Goal: Task Accomplishment & Management: Manage account settings

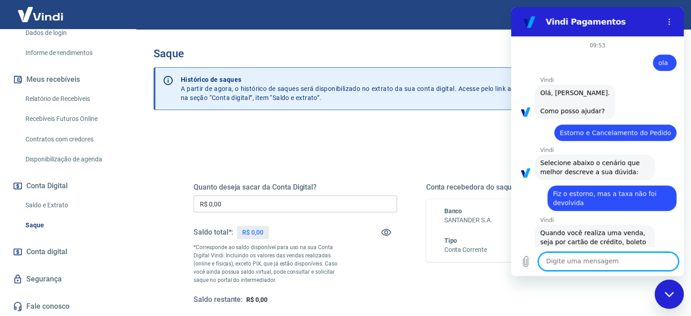
scroll to position [3380, 0]
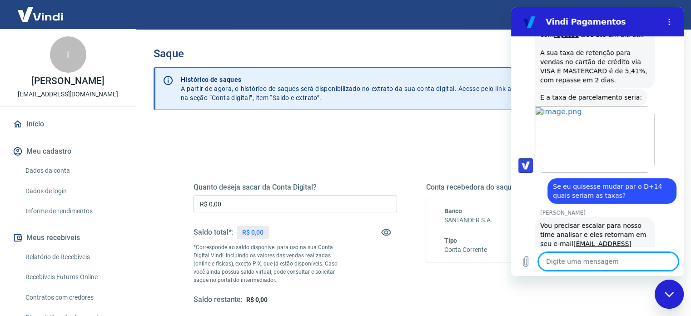
type textarea "x"
click at [271, 229] on p "R$ 1.596,43" at bounding box center [259, 233] width 34 height 10
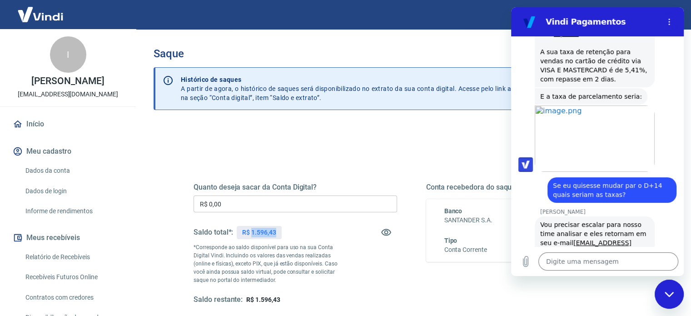
click at [271, 229] on p "R$ 1.596,43" at bounding box center [259, 233] width 34 height 10
copy p "1.596,43"
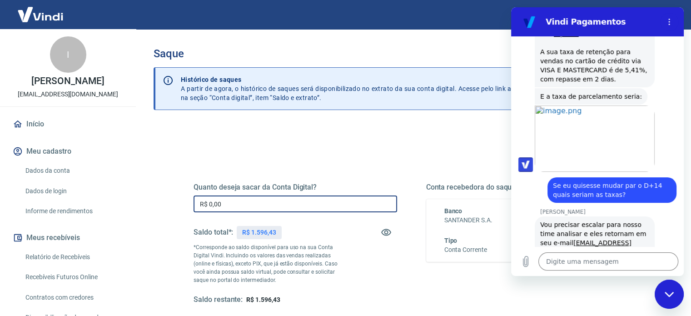
drag, startPoint x: 246, startPoint y: 206, endPoint x: 187, endPoint y: 206, distance: 58.6
click at [188, 206] on div "Quanto deseja sacar da Conta Digital? R$ 0,00 ​ Saldo total*: R$ 1.596,43 *Corr…" at bounding box center [412, 248] width 458 height 211
paste input "1.596,43"
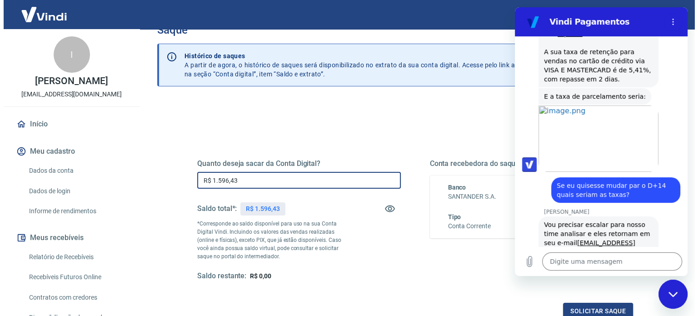
scroll to position [133, 0]
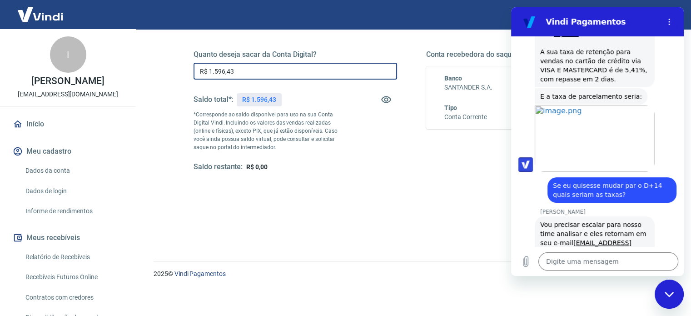
type input "R$ 1.596,43"
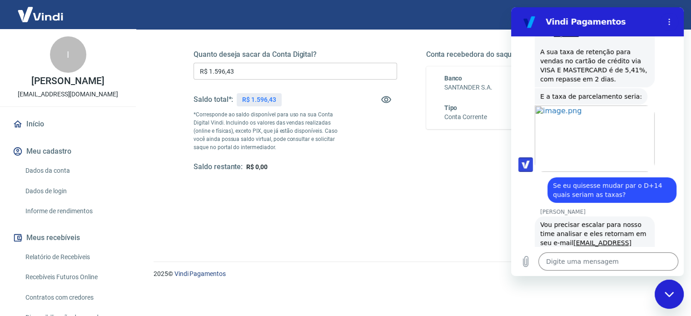
click at [407, 212] on div "Quanto deseja sacar da Conta Digital? R$ 1.596,43 ​ Saldo total*: R$ 1.596,43 *…" at bounding box center [412, 115] width 458 height 211
click at [664, 292] on div "Fechar janela de mensagens" at bounding box center [669, 293] width 27 height 27
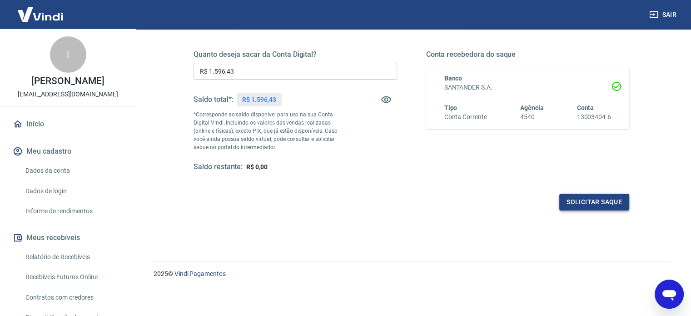
click at [604, 203] on button "Solicitar saque" at bounding box center [594, 202] width 70 height 17
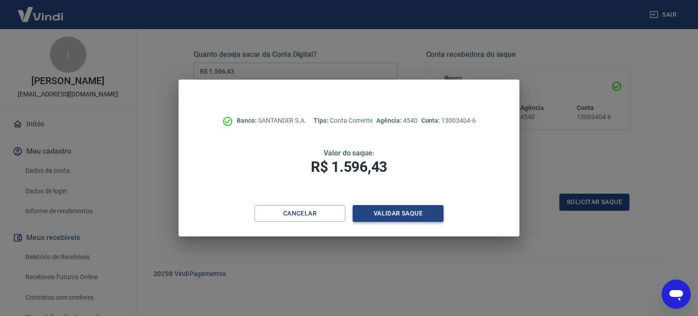
click at [386, 216] on button "Validar saque" at bounding box center [398, 213] width 91 height 17
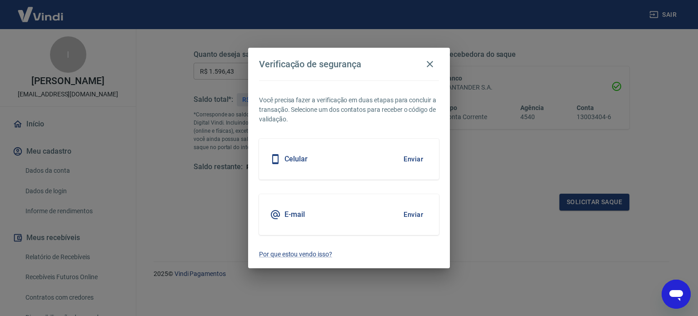
type textarea "x"
click at [409, 161] on button "Enviar" at bounding box center [414, 159] width 30 height 19
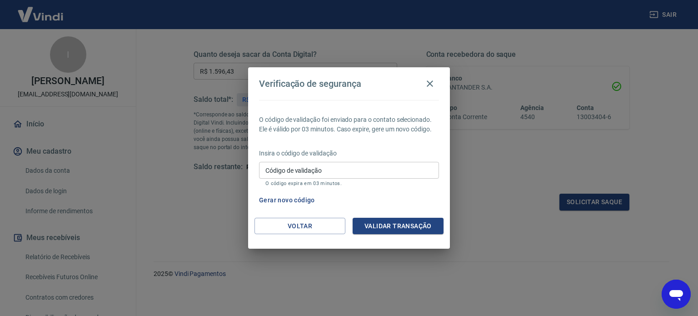
click at [402, 171] on input "Código de validação" at bounding box center [349, 170] width 180 height 17
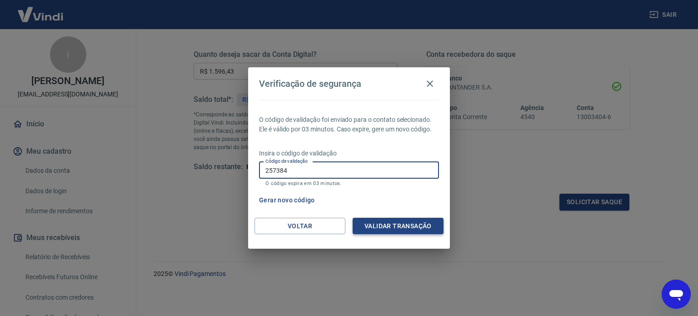
type input "257384"
click at [376, 229] on button "Validar transação" at bounding box center [398, 226] width 91 height 17
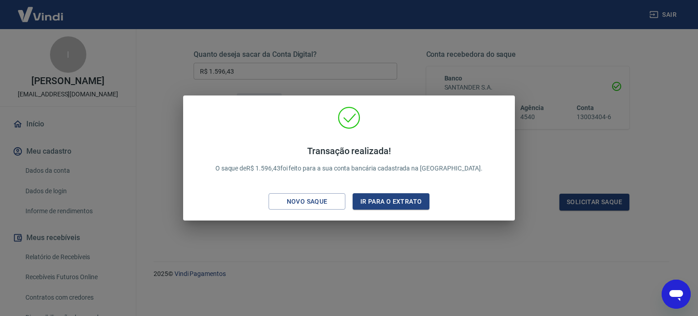
click at [495, 167] on div "Transação realizada! O saque de R$ 1.596,43 foi feito para a sua conta bancária…" at bounding box center [348, 159] width 317 height 107
click at [594, 147] on div "Transação realizada! O saque de R$ 1.596,43 foi feito para a sua conta bancária…" at bounding box center [349, 158] width 698 height 316
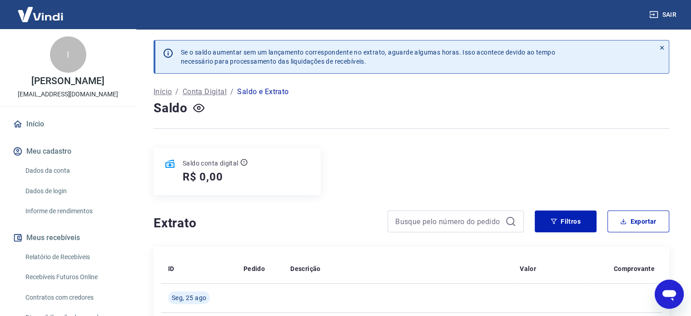
type textarea "x"
